Goal: Navigation & Orientation: Go to known website

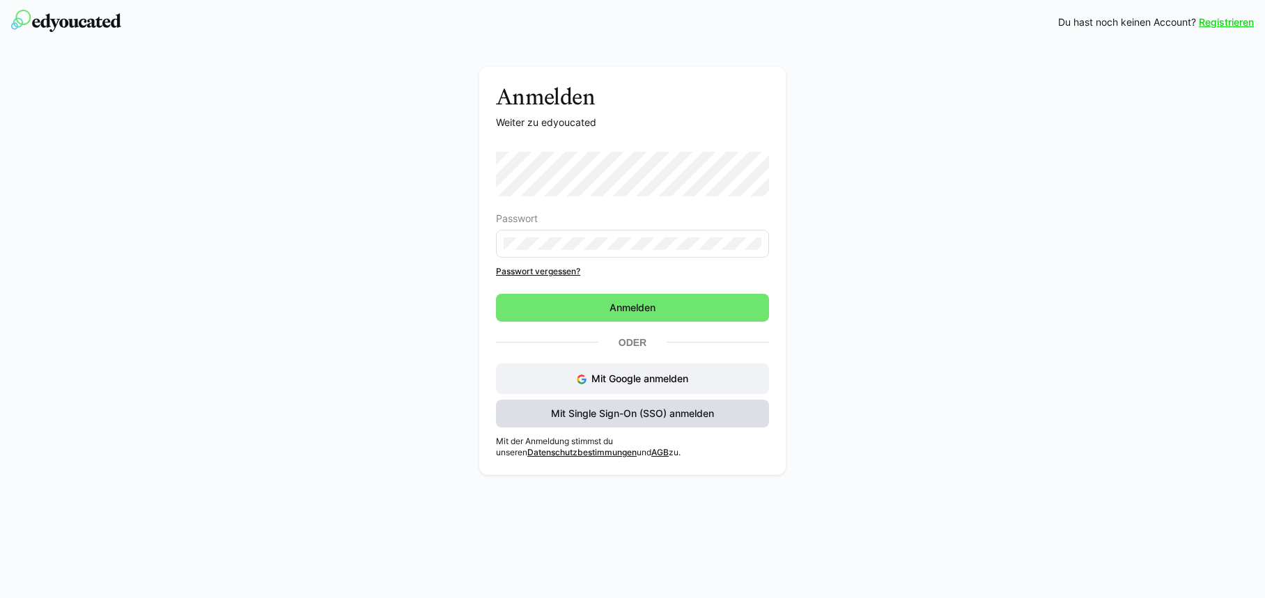
click at [606, 415] on span "Mit Single Sign-On (SSO) anmelden" at bounding box center [632, 414] width 167 height 14
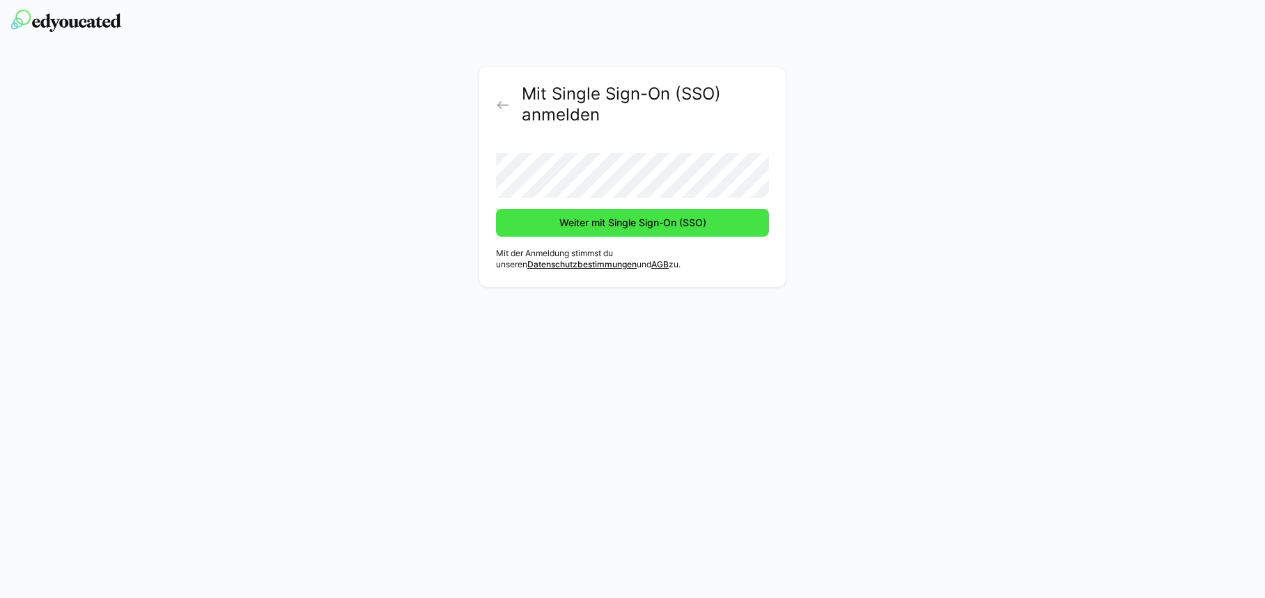
click at [579, 222] on span "Weiter mit Single Sign-On (SSO)" at bounding box center [632, 223] width 151 height 14
